Goal: Task Accomplishment & Management: Manage account settings

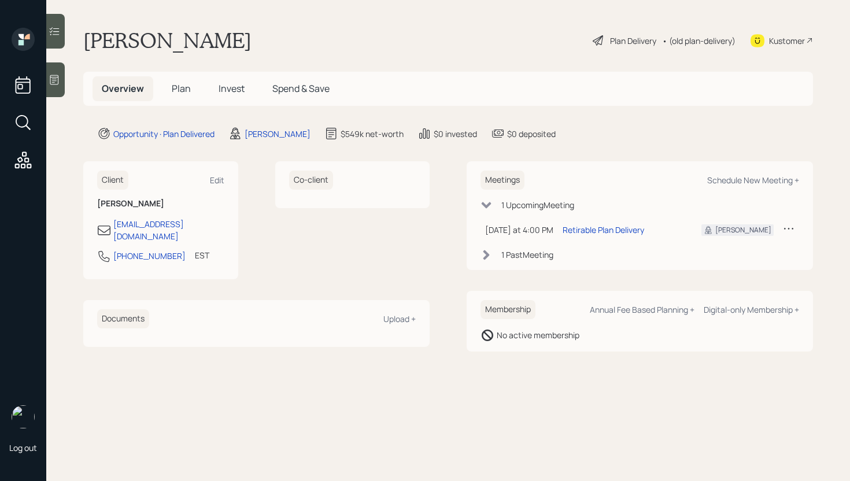
click at [182, 90] on span "Plan" at bounding box center [181, 88] width 19 height 13
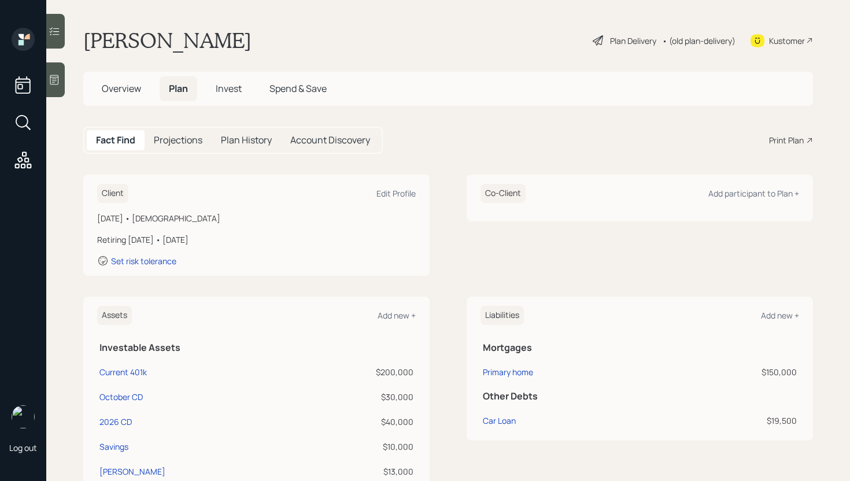
click at [121, 88] on span "Overview" at bounding box center [121, 88] width 39 height 13
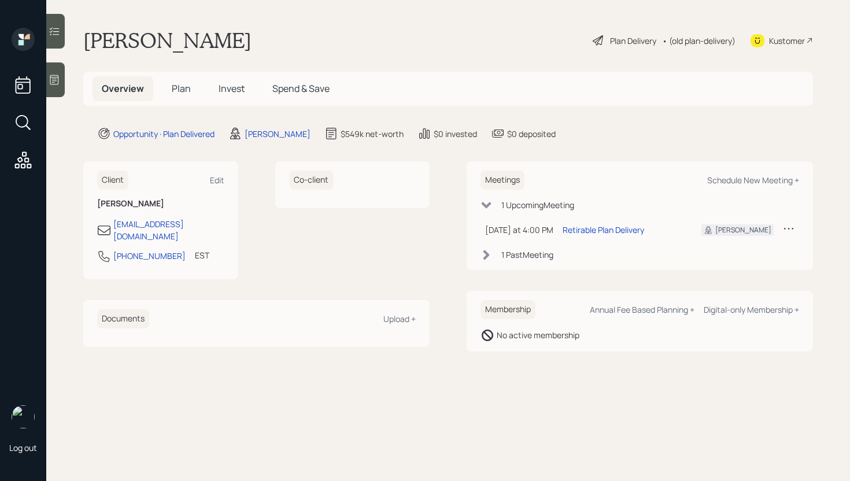
click at [784, 226] on icon at bounding box center [789, 229] width 12 height 12
click at [746, 247] on div "Reschedule" at bounding box center [752, 250] width 83 height 11
